Goal: Task Accomplishment & Management: Manage account settings

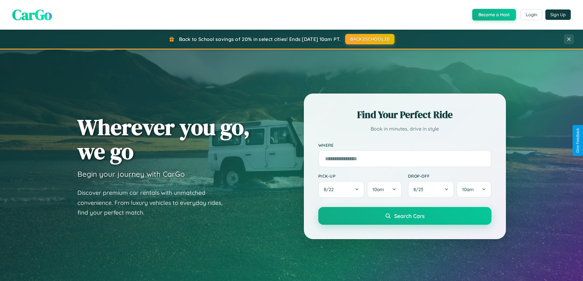
scroll to position [264, 0]
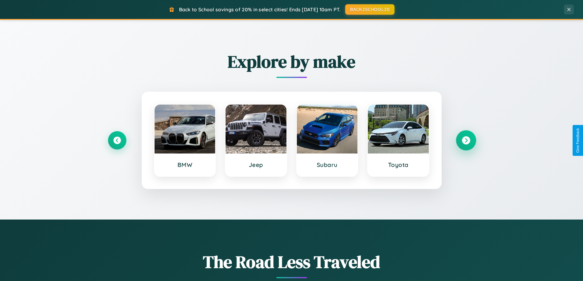
click at [466, 141] on icon at bounding box center [466, 141] width 8 height 8
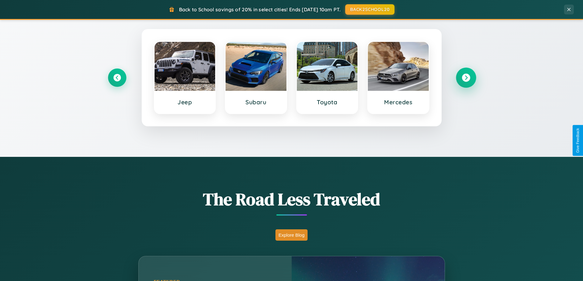
scroll to position [421, 0]
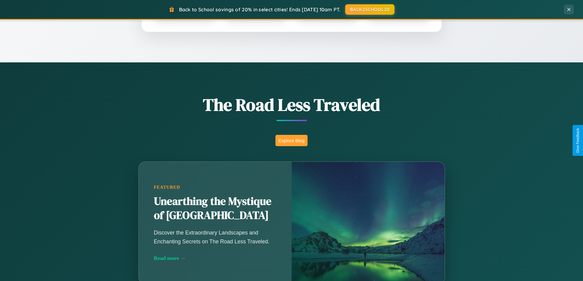
click at [292, 141] on button "Explore Blog" at bounding box center [292, 140] width 32 height 11
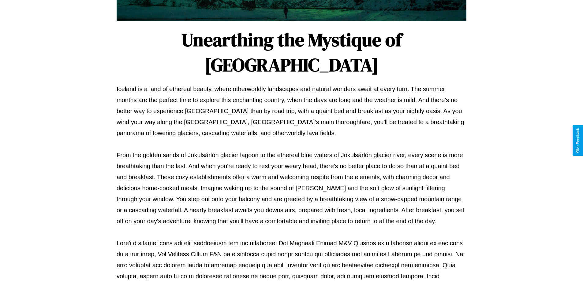
scroll to position [198, 0]
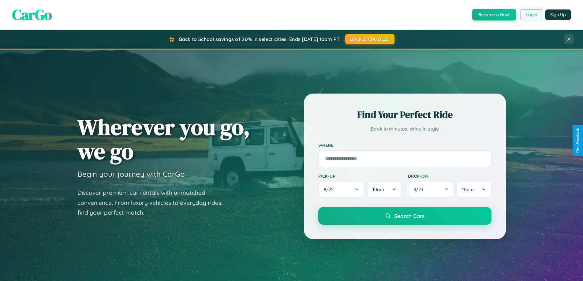
click at [531, 15] on button "Login" at bounding box center [532, 14] width 22 height 11
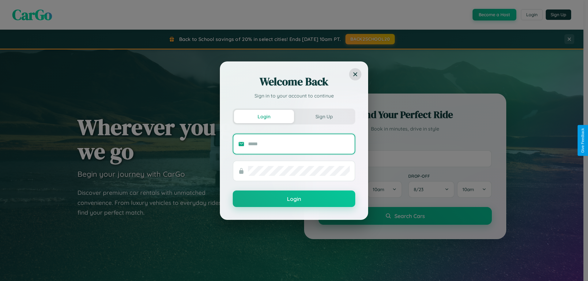
click at [299, 144] on input "text" at bounding box center [299, 144] width 102 height 10
type input "**********"
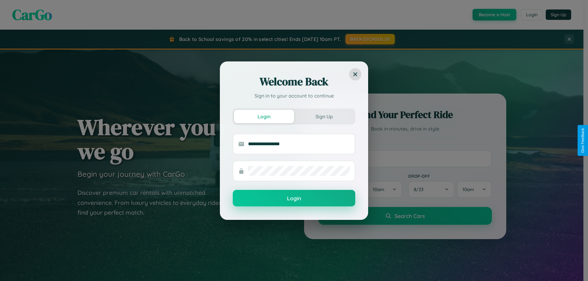
click at [294, 199] on button "Login" at bounding box center [294, 198] width 123 height 17
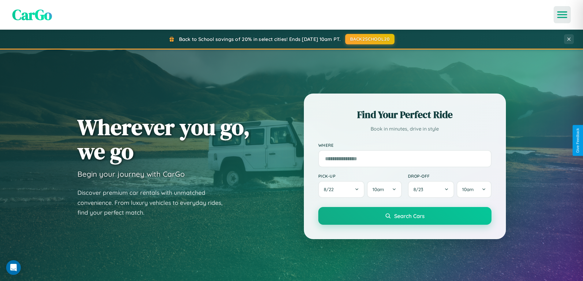
click at [563, 15] on icon "Open menu" at bounding box center [562, 15] width 9 height 6
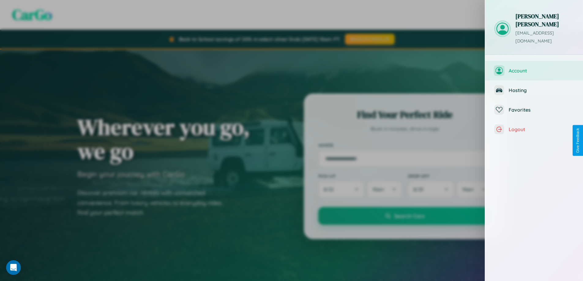
click at [534, 68] on span "Account" at bounding box center [541, 71] width 65 height 6
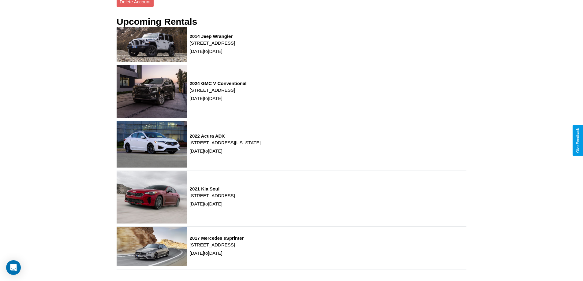
click at [457, 58] on div "Upcoming Rentals 2014 Jeep Wrangler [STREET_ADDRESS] [DATE] to [DATE] 2024 GMC …" at bounding box center [292, 143] width 350 height 272
